Goal: Task Accomplishment & Management: Complete application form

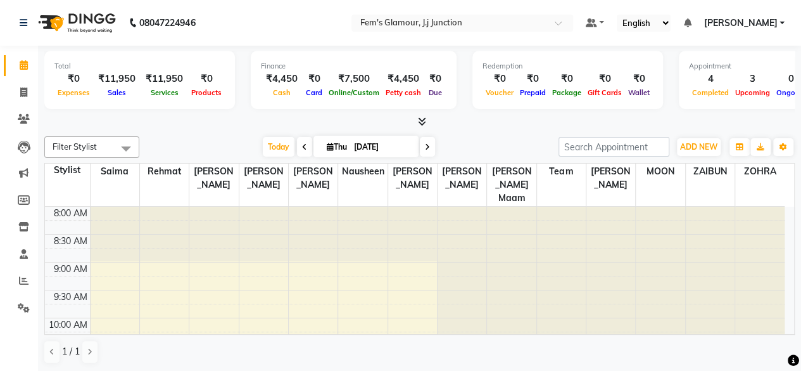
scroll to position [330, 0]
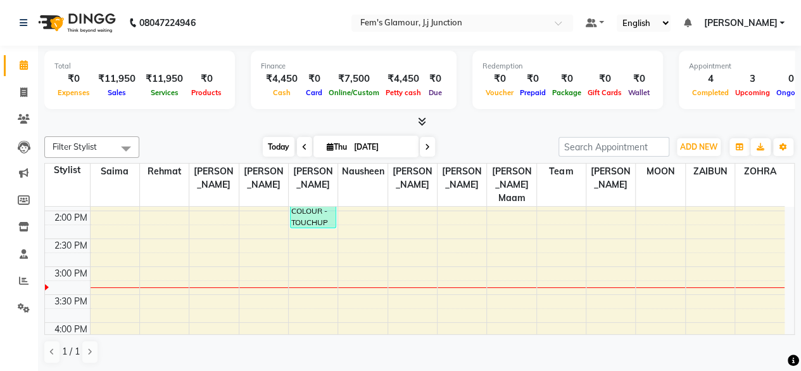
click at [281, 146] on span "Today" at bounding box center [279, 147] width 32 height 20
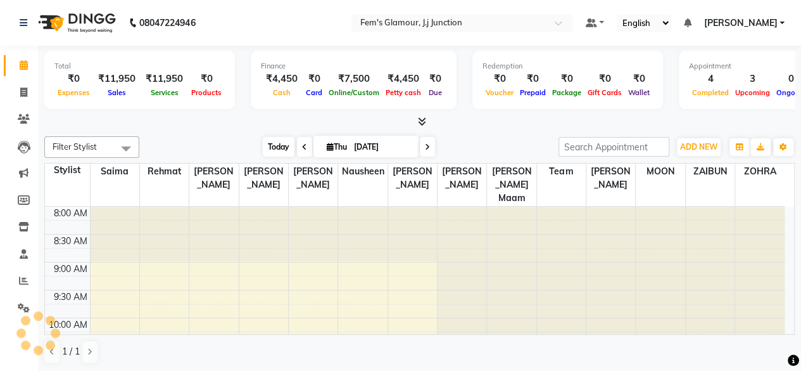
scroll to position [385, 0]
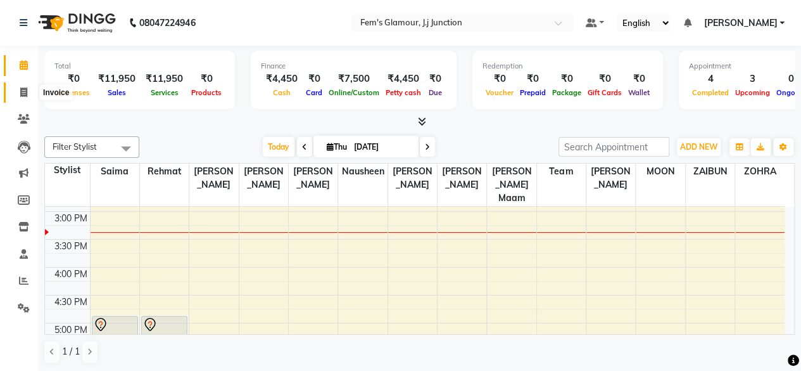
click at [25, 94] on icon at bounding box center [23, 92] width 7 height 10
select select "4132"
select select "service"
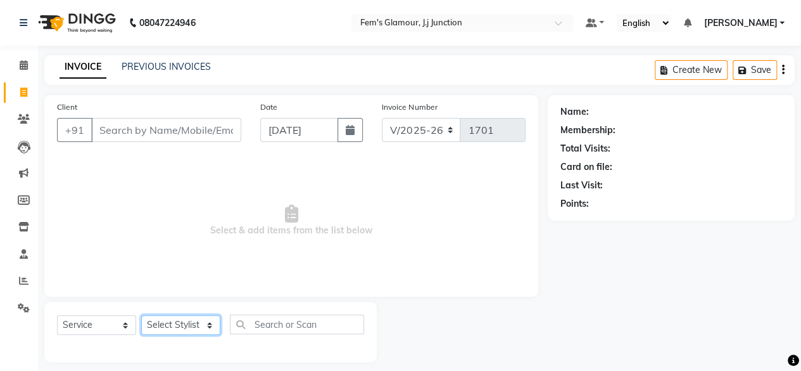
click at [165, 322] on select "Select Stylist fatima maam [PERSON_NAME] [PERSON_NAME] maam MOON Nagma Nasreen …" at bounding box center [180, 325] width 79 height 20
select select "21530"
click at [141, 315] on select "Select Stylist fatima maam [PERSON_NAME] [PERSON_NAME] maam MOON Nagma Nasreen …" at bounding box center [180, 325] width 79 height 20
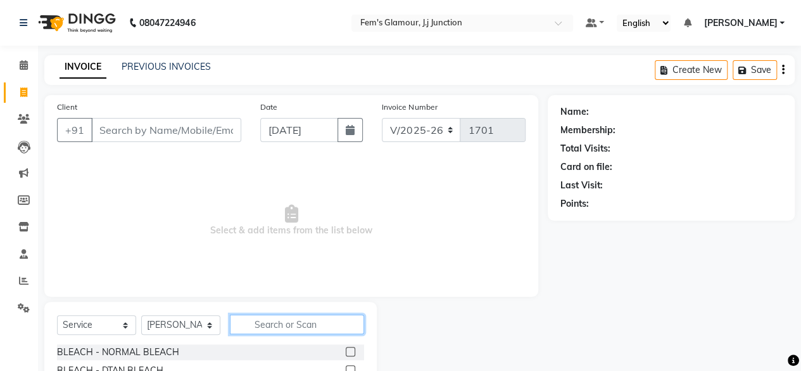
click at [267, 325] on input "text" at bounding box center [297, 324] width 134 height 20
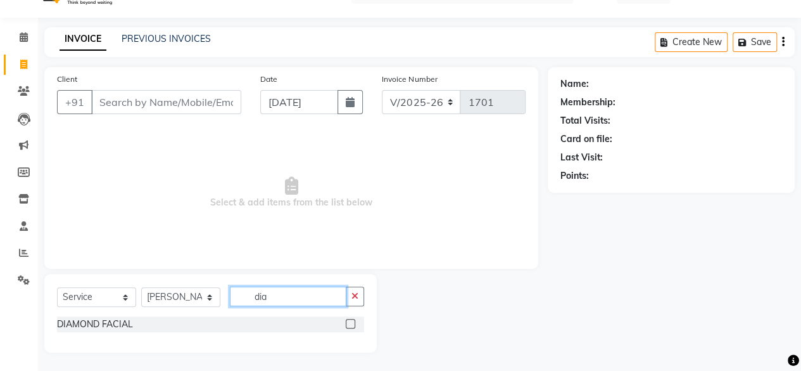
scroll to position [27, 0]
type input "dia"
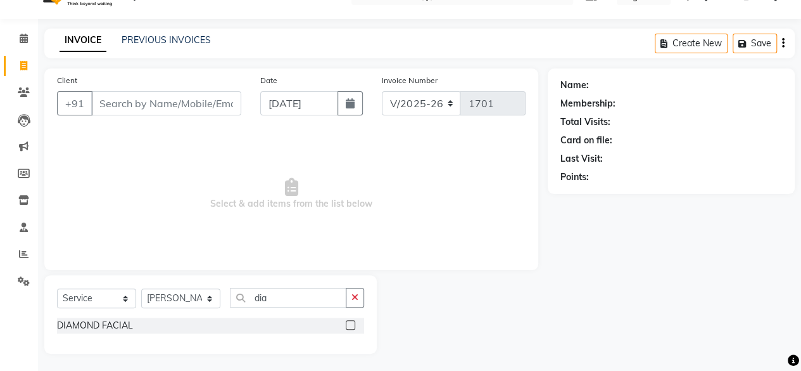
click at [352, 322] on label at bounding box center [351, 325] width 10 height 10
click at [352, 322] on input "checkbox" at bounding box center [350, 325] width 8 height 8
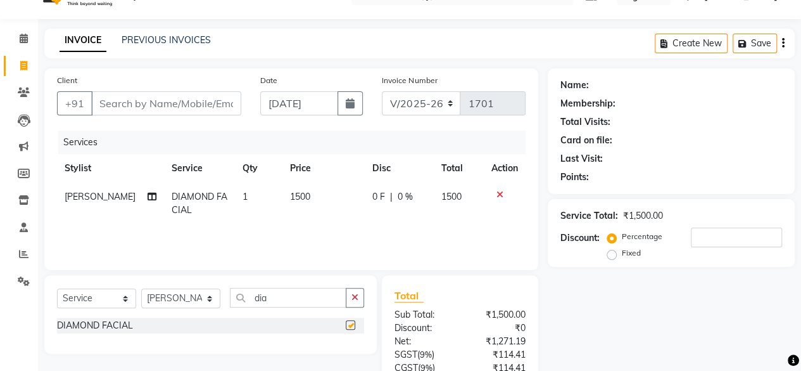
checkbox input "false"
click at [186, 111] on input "Client" at bounding box center [166, 103] width 150 height 24
type input "m"
type input "0"
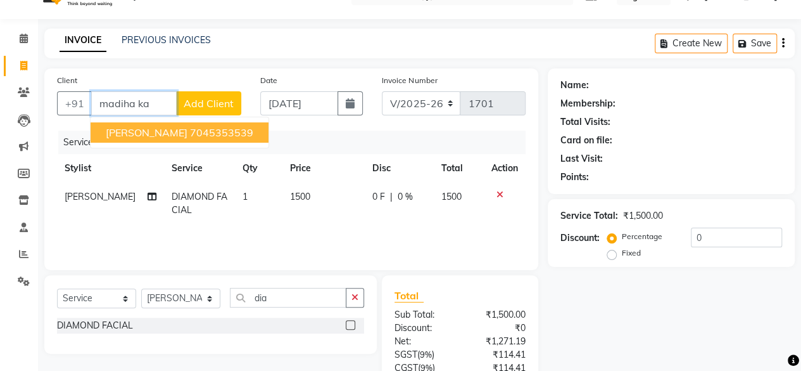
click at [203, 134] on ngb-highlight "7045353539" at bounding box center [221, 132] width 63 height 13
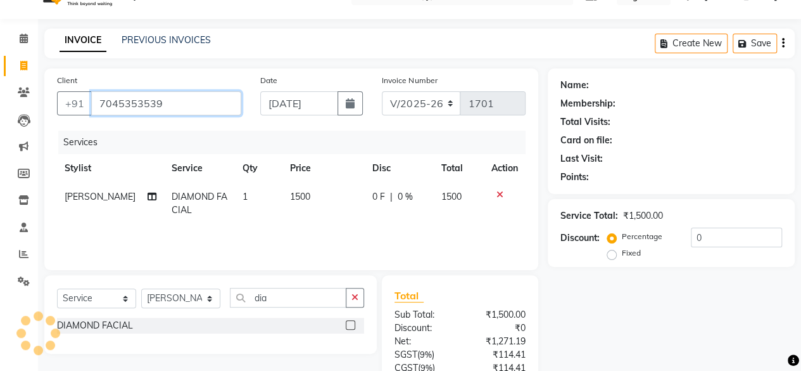
type input "7045353539"
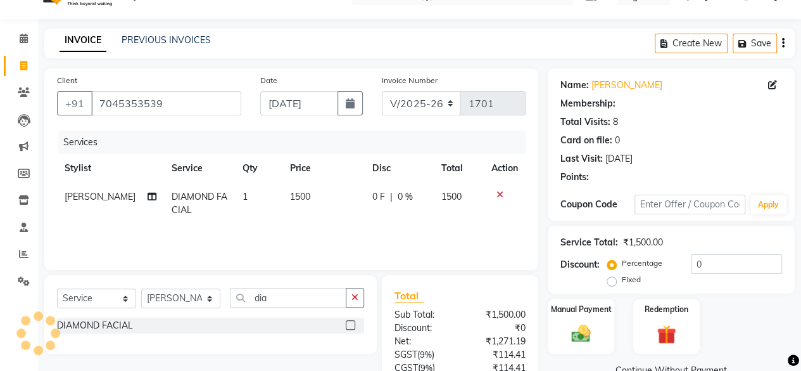
type input "2"
select select "1: Object"
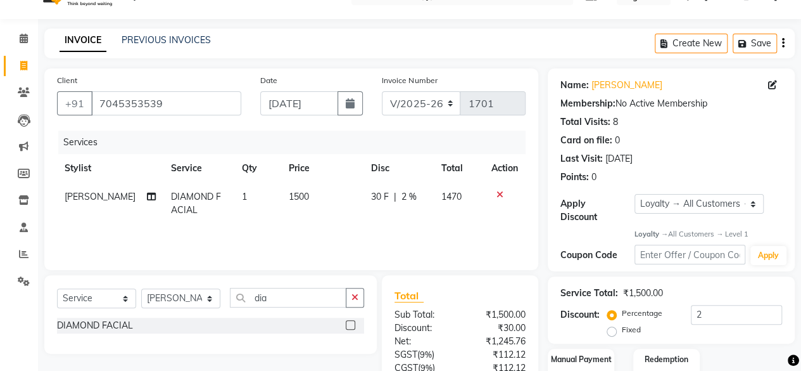
click at [295, 200] on span "1500" at bounding box center [299, 196] width 20 height 11
click at [281, 200] on td "1" at bounding box center [257, 203] width 47 height 42
select select "21530"
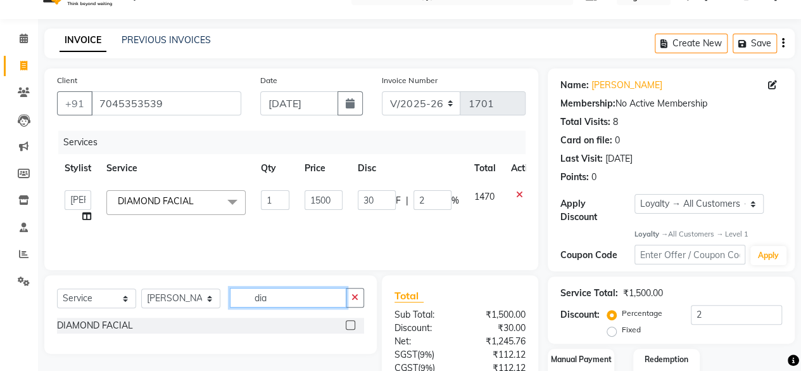
click at [293, 288] on input "dia" at bounding box center [288, 298] width 117 height 20
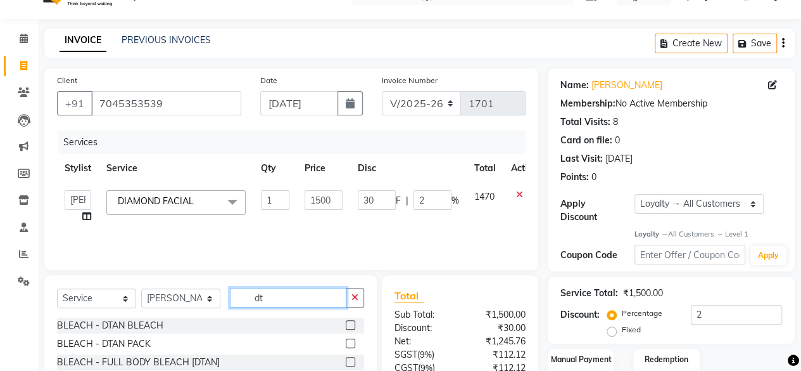
type input "dt"
click at [351, 322] on label at bounding box center [351, 325] width 10 height 10
click at [351, 322] on input "checkbox" at bounding box center [350, 325] width 8 height 8
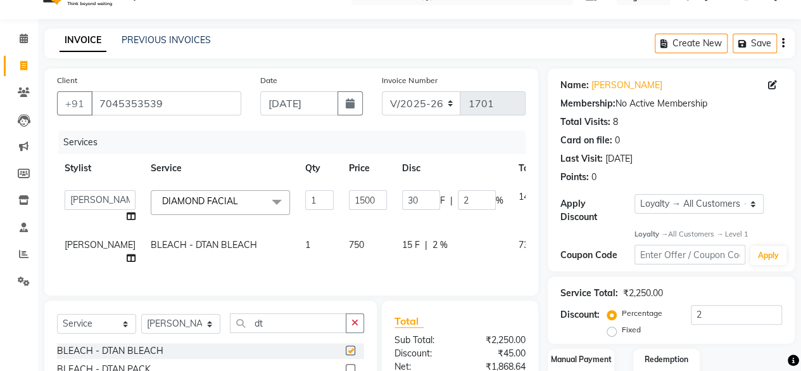
checkbox input "false"
click at [349, 241] on span "750" at bounding box center [356, 244] width 15 height 11
select select "21530"
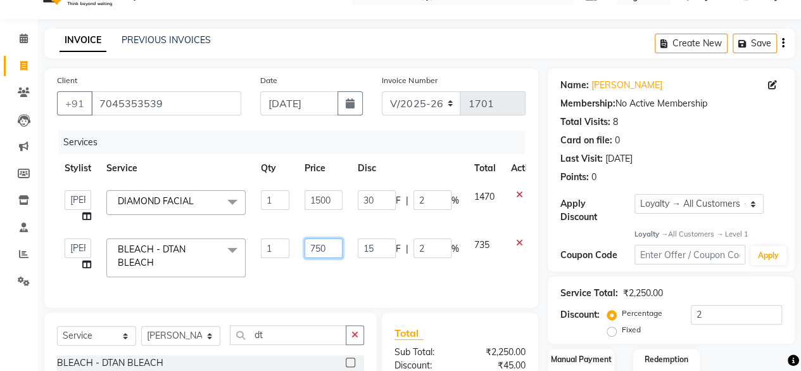
click at [320, 249] on input "750" at bounding box center [324, 248] width 38 height 20
type input "500"
click at [317, 196] on input "1500" at bounding box center [324, 200] width 38 height 20
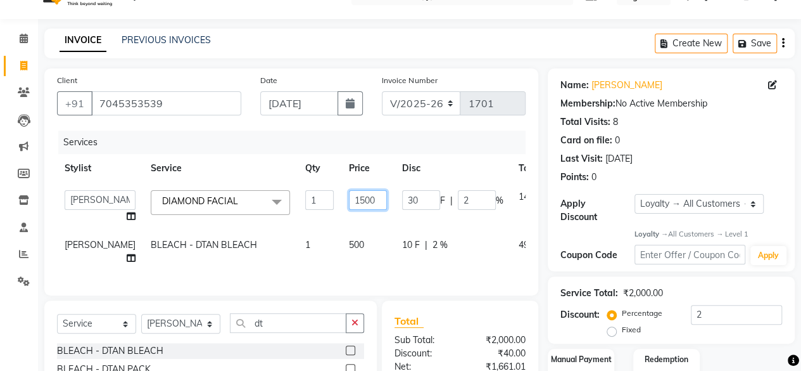
click at [349, 196] on input "1500" at bounding box center [368, 200] width 38 height 20
type input "3000"
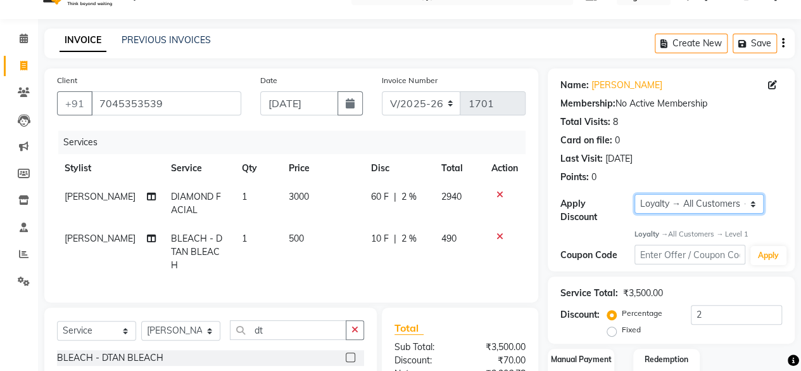
drag, startPoint x: 656, startPoint y: 207, endPoint x: 648, endPoint y: 226, distance: 20.7
click at [648, 226] on div "Name: [PERSON_NAME] Membership: No Active Membership Total Visits: 8 Card on fi…" at bounding box center [671, 169] width 247 height 203
select select "0:"
click at [635, 194] on select "Select Loyalty → All Customers → Level 1" at bounding box center [699, 204] width 129 height 20
type input "0"
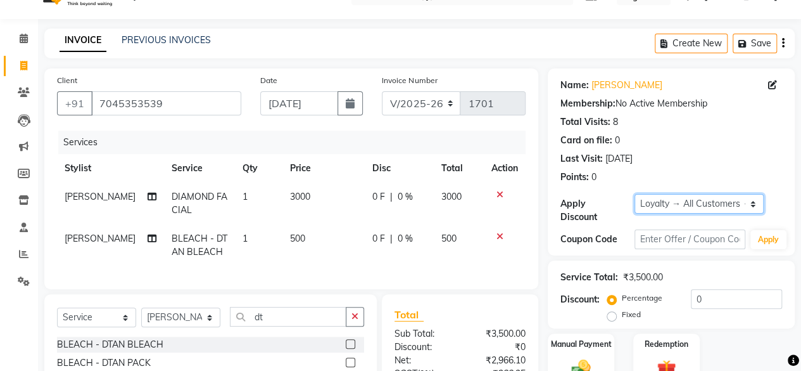
scroll to position [163, 0]
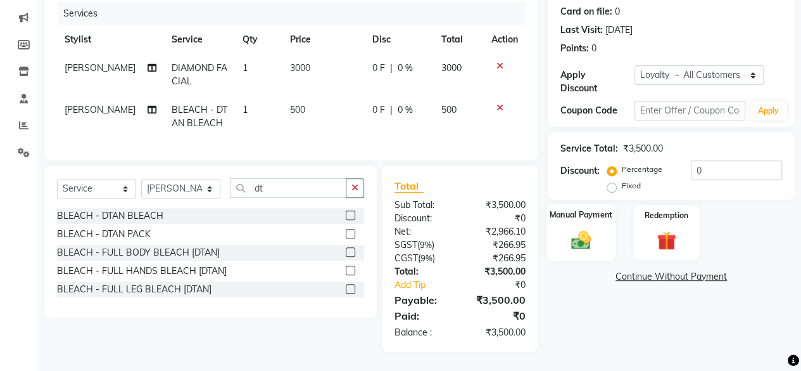
click at [579, 233] on img at bounding box center [581, 239] width 32 height 23
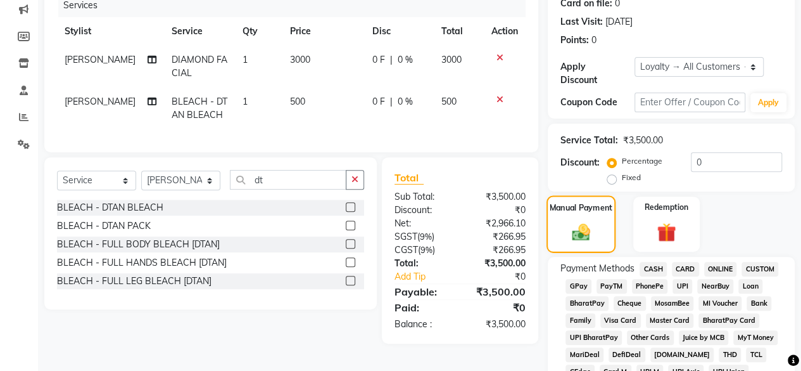
scroll to position [234, 0]
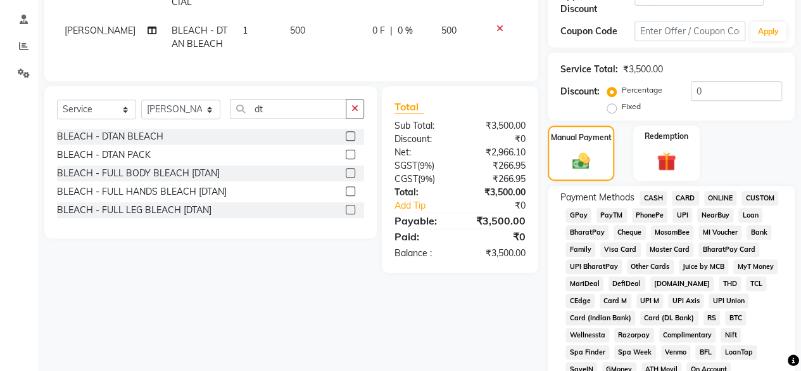
click at [571, 210] on span "GPay" at bounding box center [579, 215] width 26 height 15
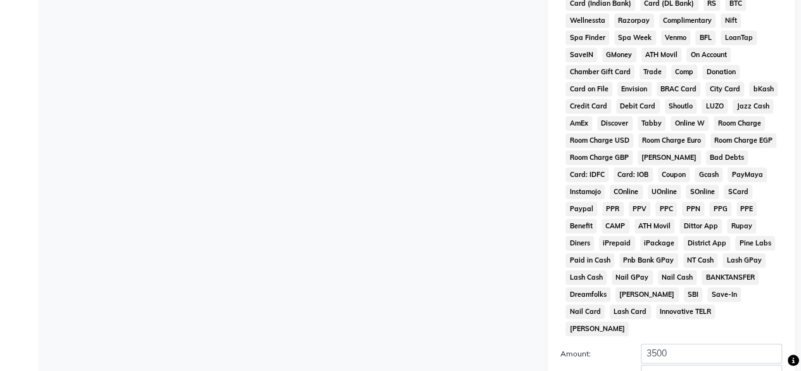
scroll to position [584, 0]
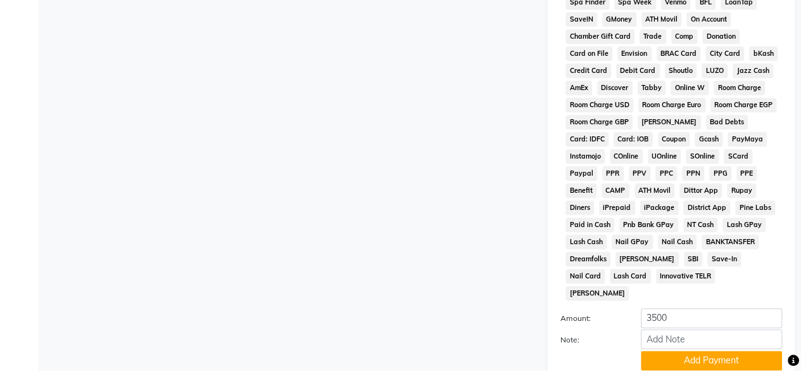
click at [659, 336] on div "Note:" at bounding box center [671, 340] width 241 height 22
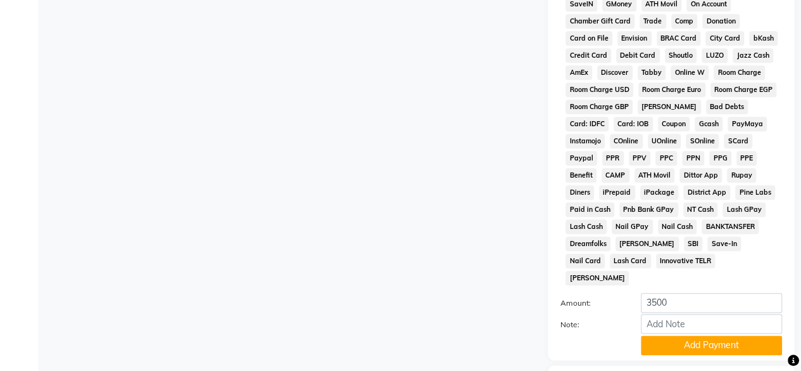
click at [659, 336] on button "Add Payment" at bounding box center [711, 345] width 141 height 20
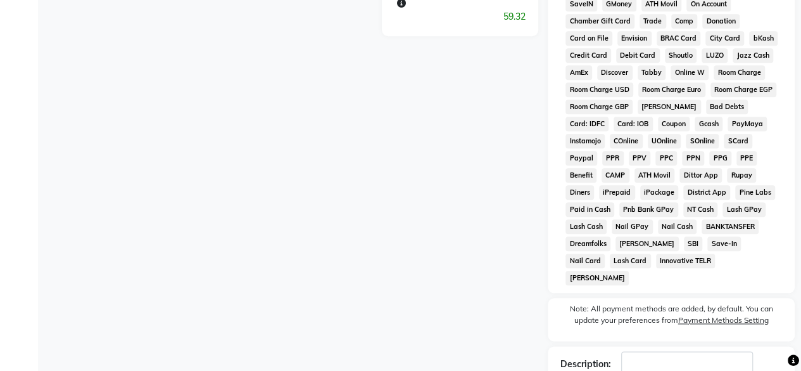
scroll to position [672, 0]
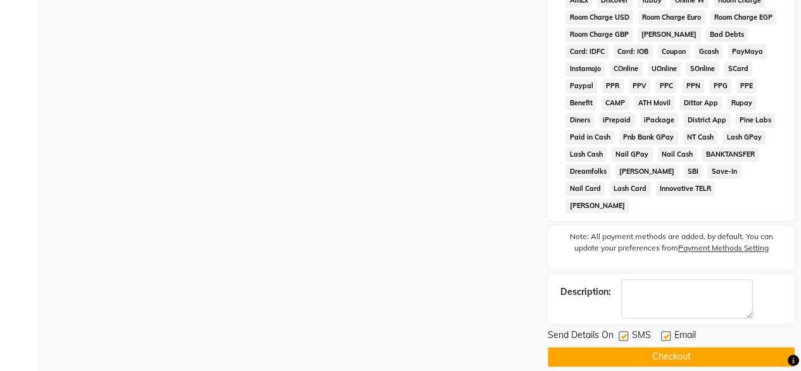
click at [653, 347] on button "Checkout" at bounding box center [671, 357] width 247 height 20
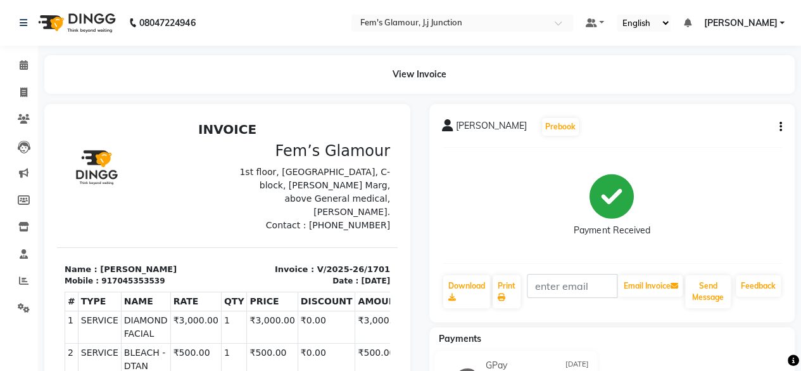
scroll to position [11, 0]
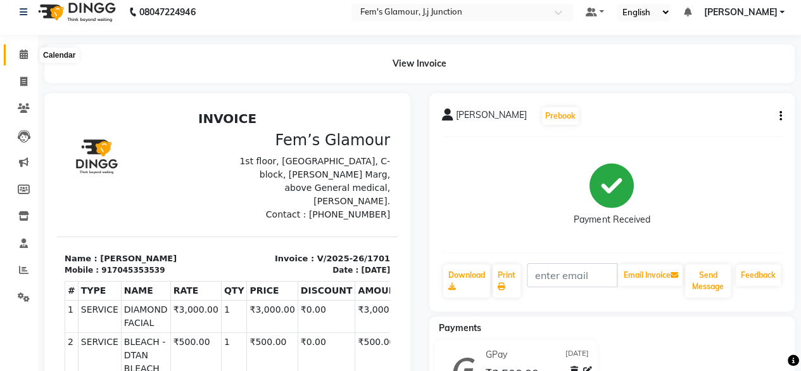
click at [29, 53] on span at bounding box center [24, 55] width 22 height 15
